Goal: Find specific page/section: Find specific page/section

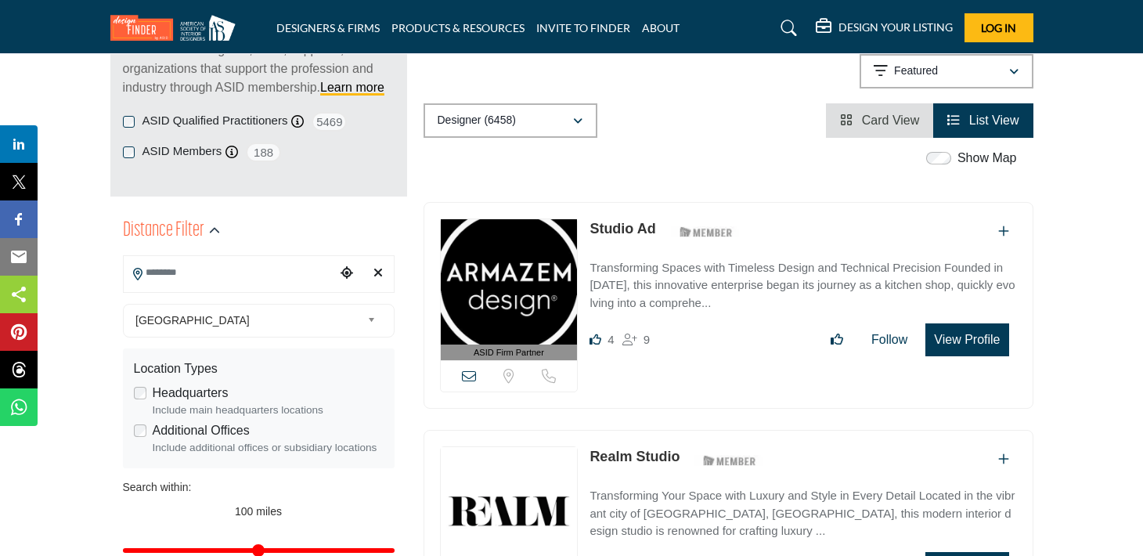
scroll to position [240, 0]
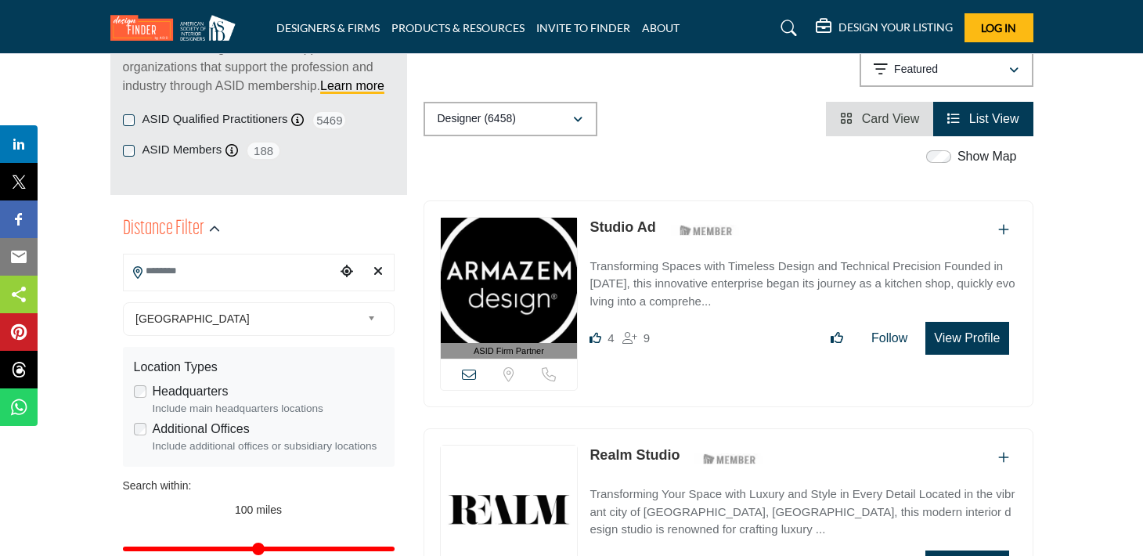
click at [290, 272] on input "Search Location" at bounding box center [229, 271] width 211 height 31
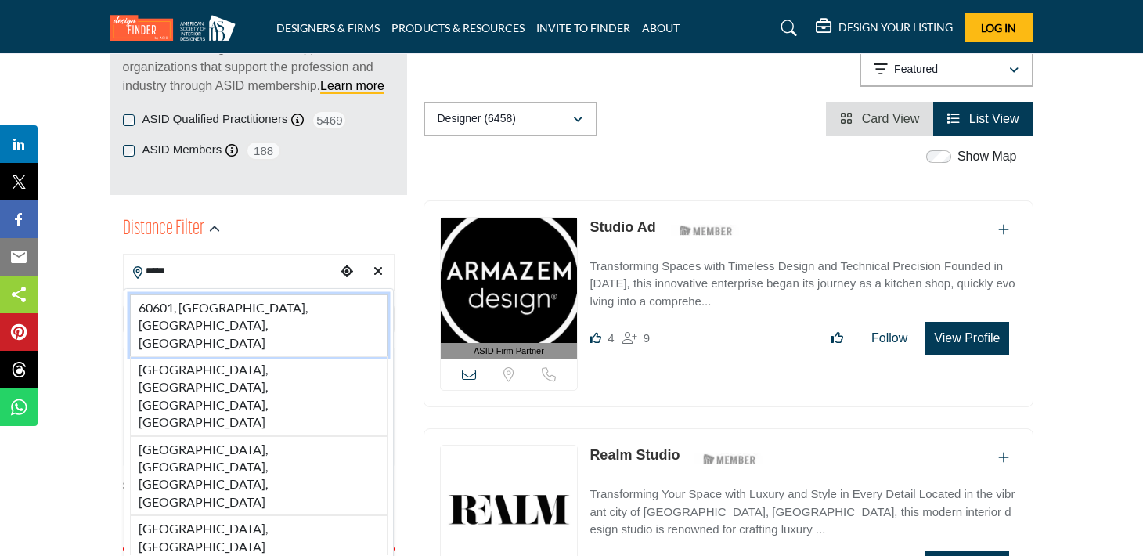
click at [268, 298] on li "60601, [GEOGRAPHIC_DATA], [GEOGRAPHIC_DATA], [GEOGRAPHIC_DATA]" at bounding box center [258, 325] width 257 height 62
type input "**********"
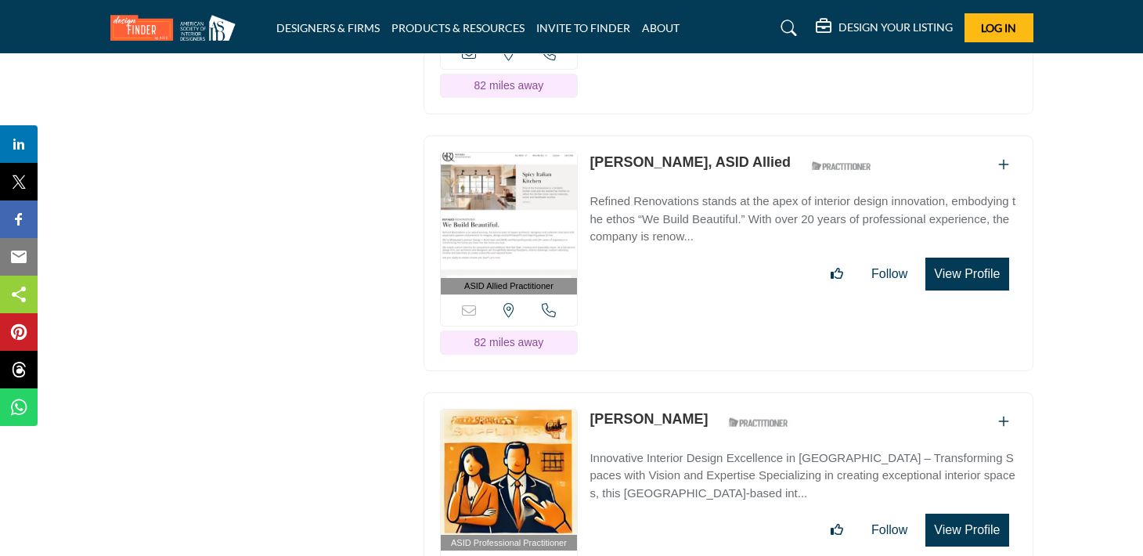
scroll to position [53367, 0]
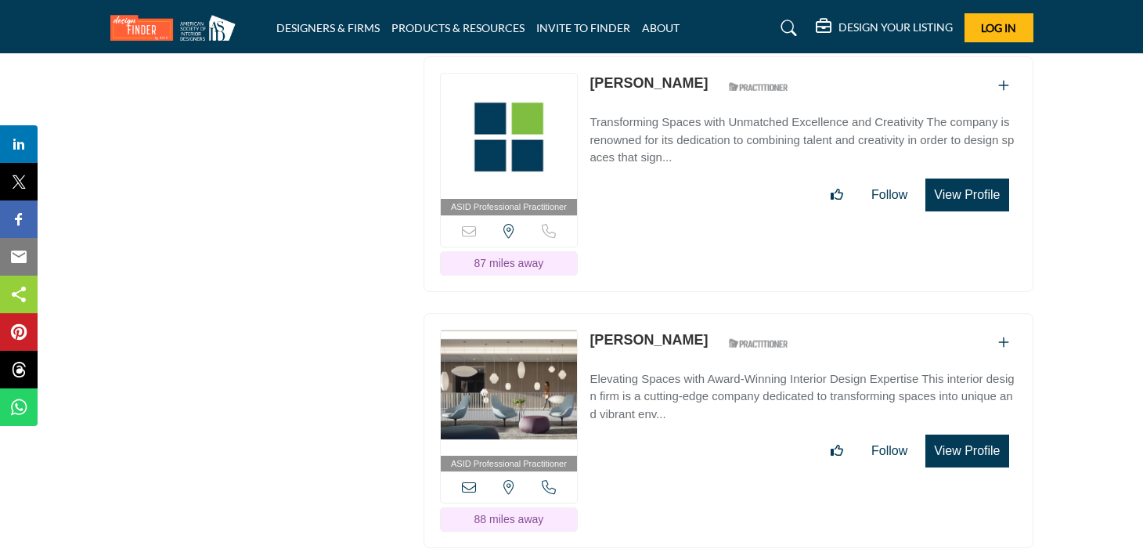
scroll to position [57557, 0]
